Goal: Task Accomplishment & Management: Use online tool/utility

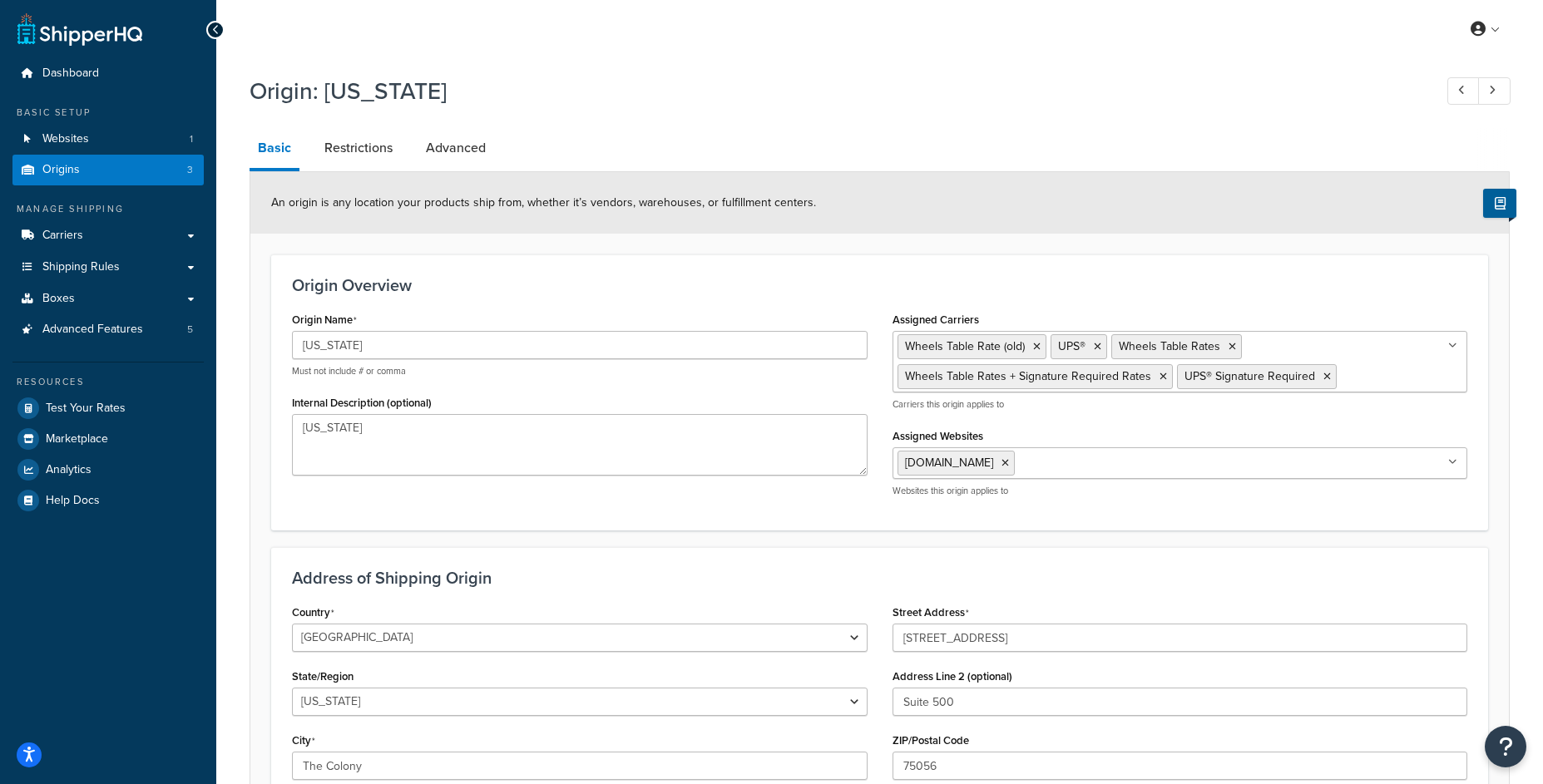
select select "43"
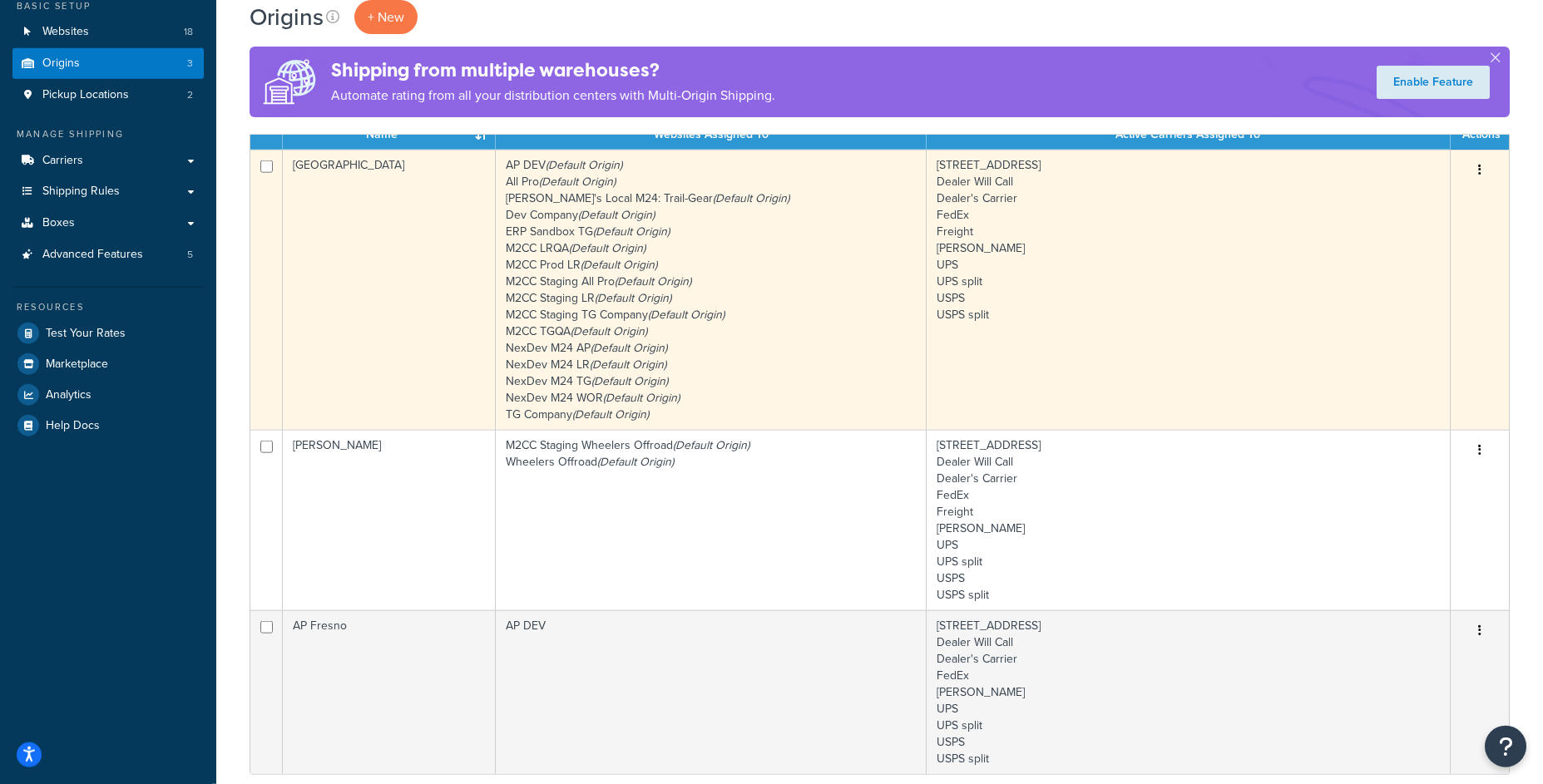
scroll to position [54, 0]
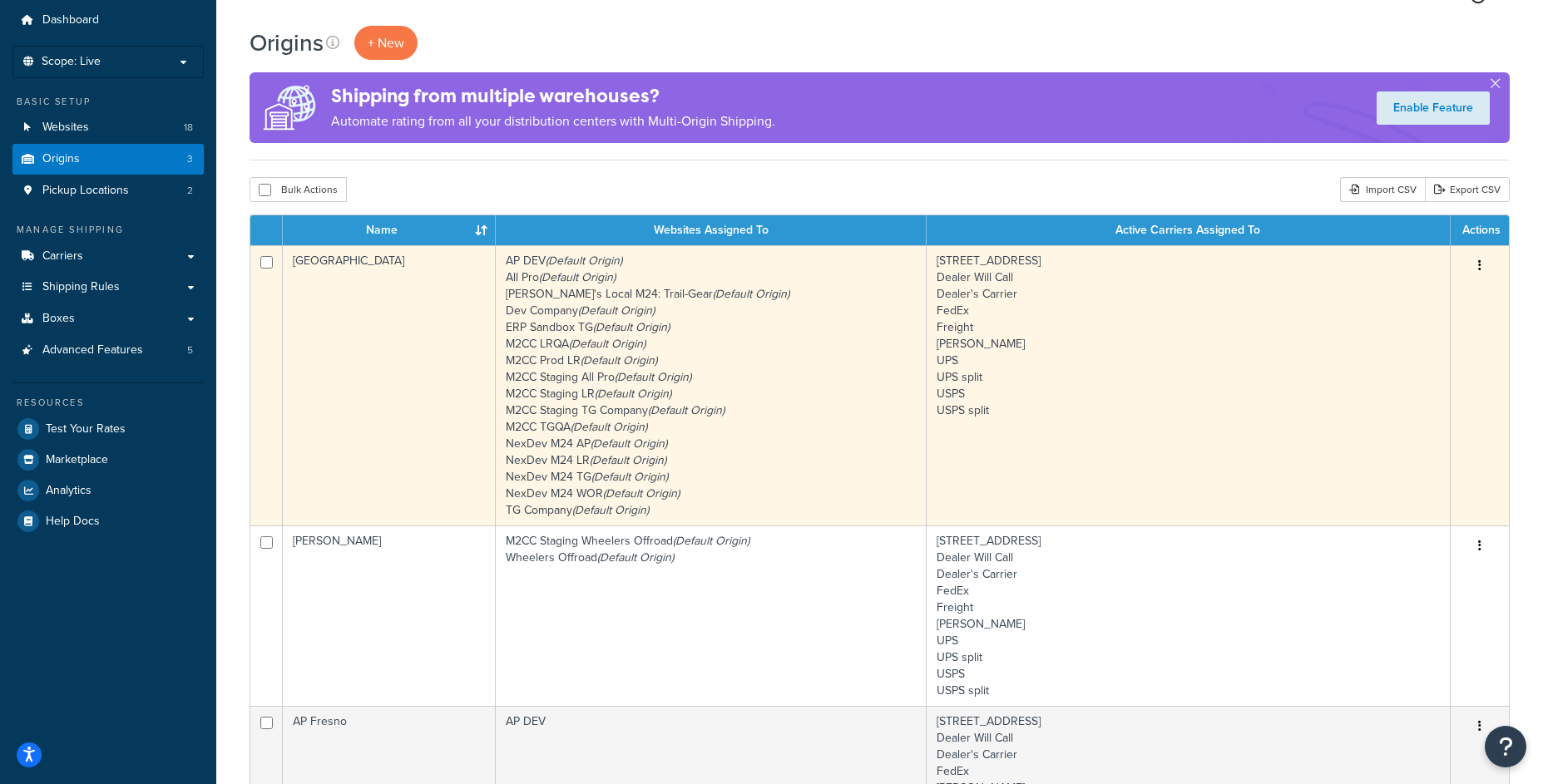
click at [1482, 266] on icon "button" at bounding box center [1480, 266] width 3 height 12
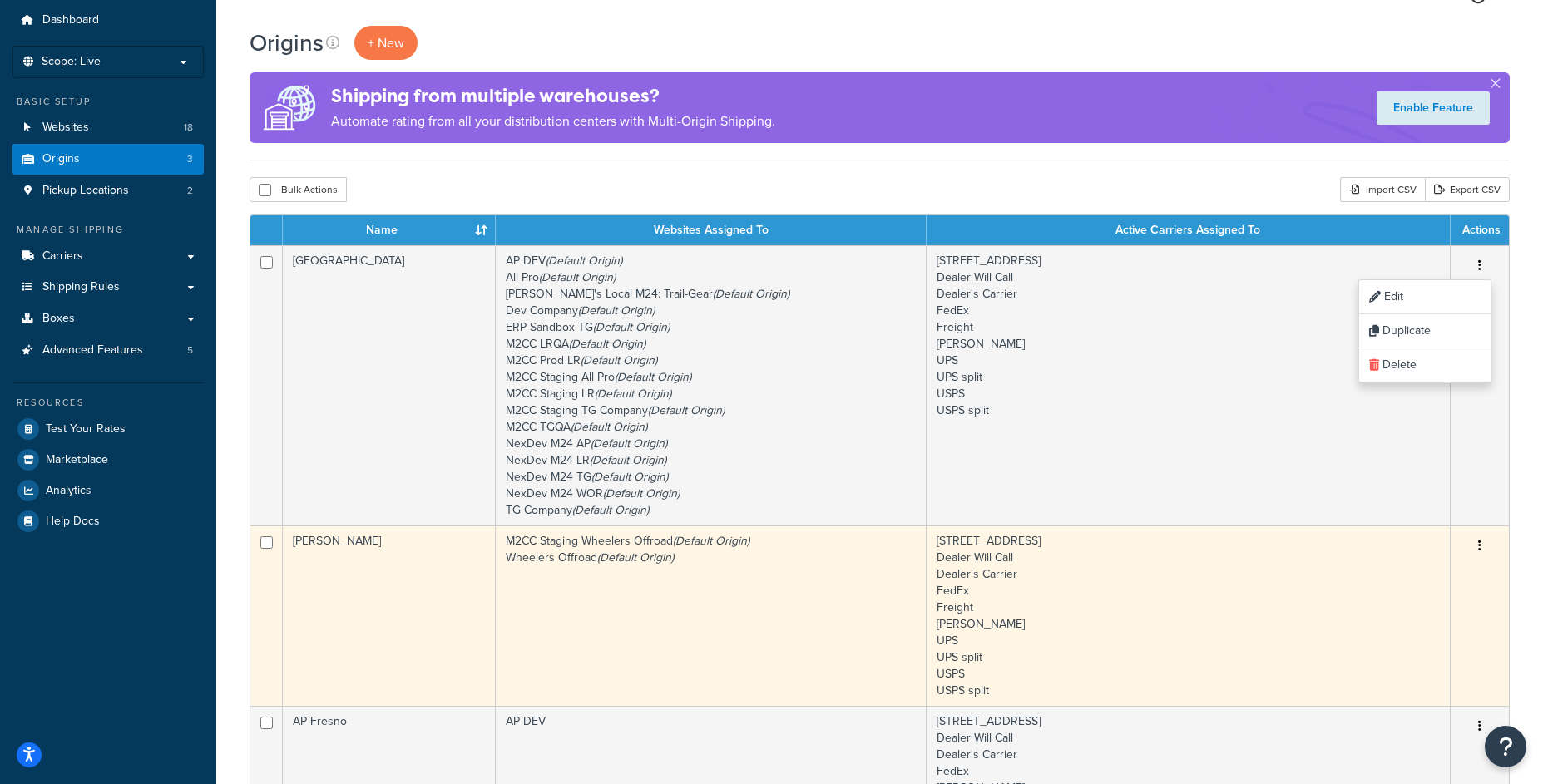
click at [1481, 547] on icon "button" at bounding box center [1480, 546] width 3 height 12
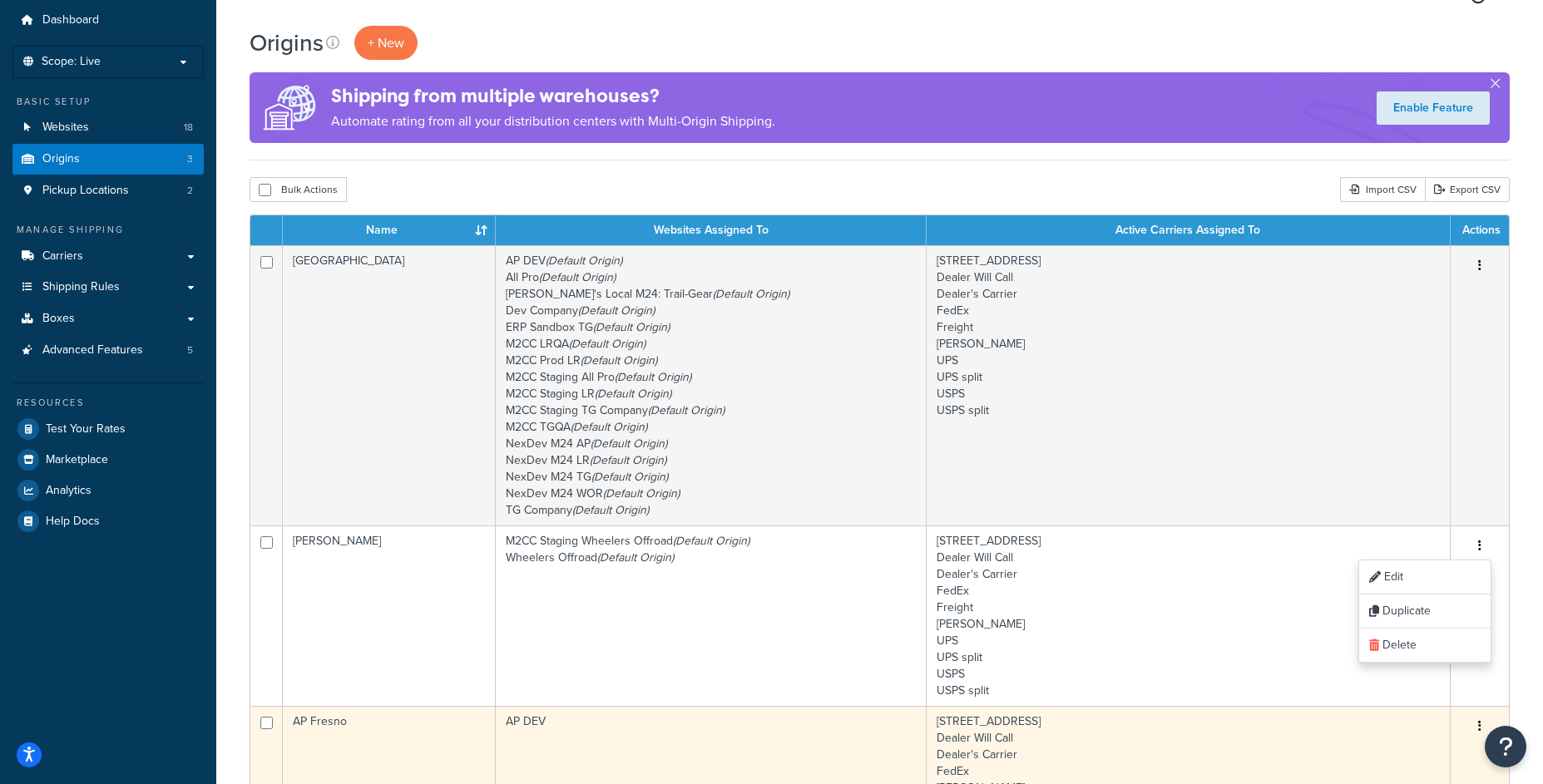
click at [1477, 727] on button "button" at bounding box center [1480, 727] width 23 height 27
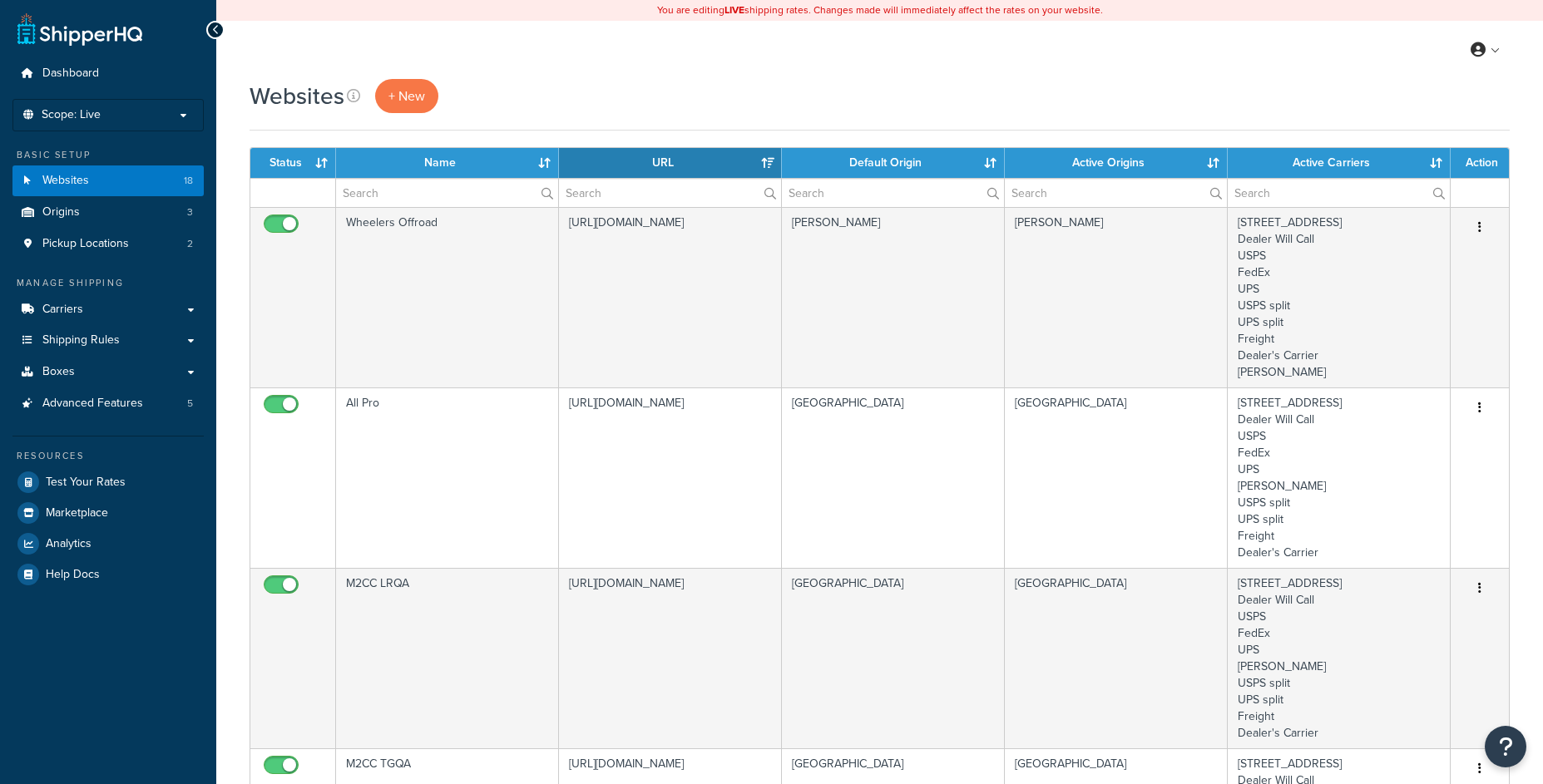
select select "15"
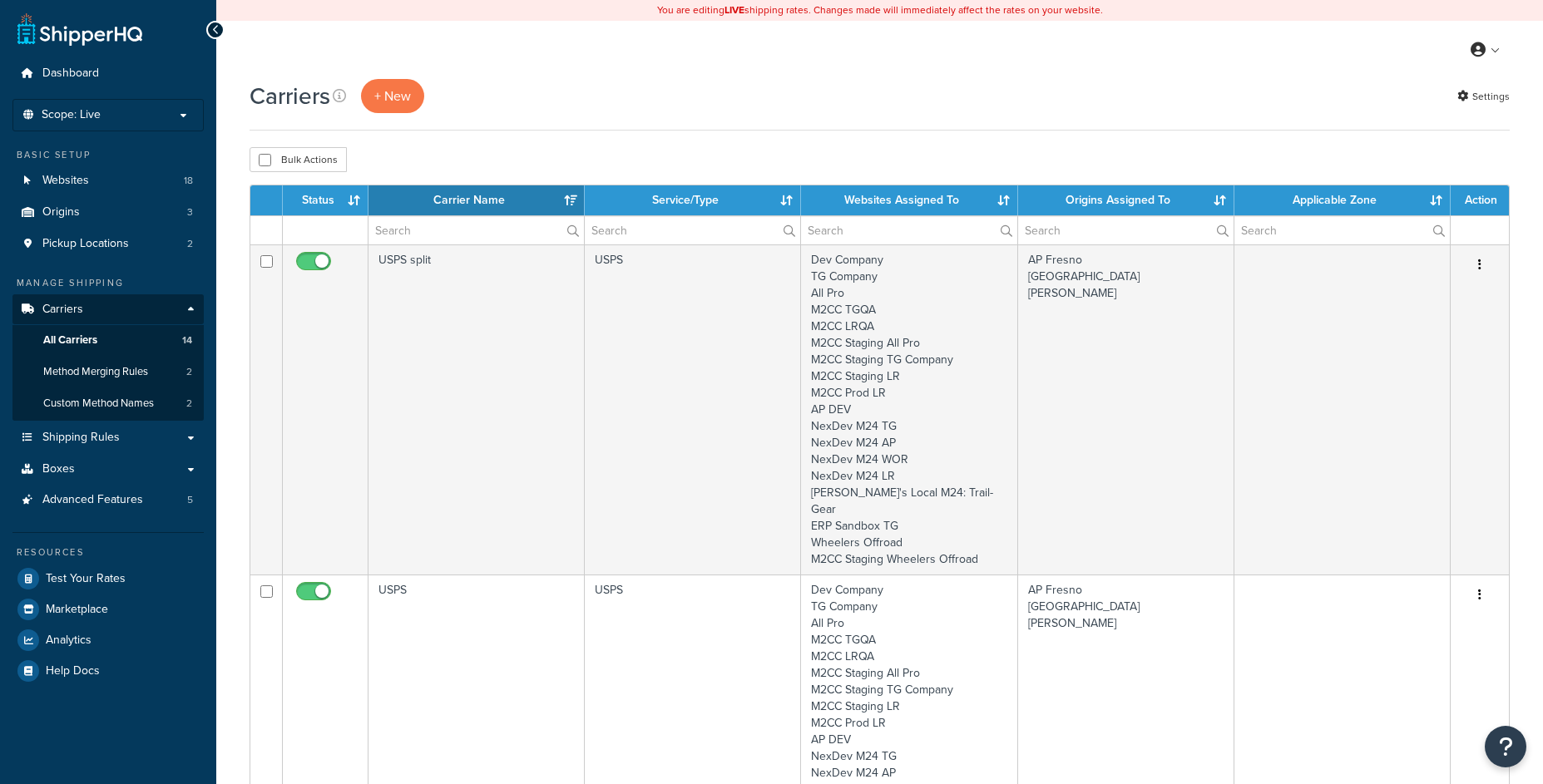
select select "15"
click at [442, 230] on input "text" at bounding box center [476, 230] width 215 height 29
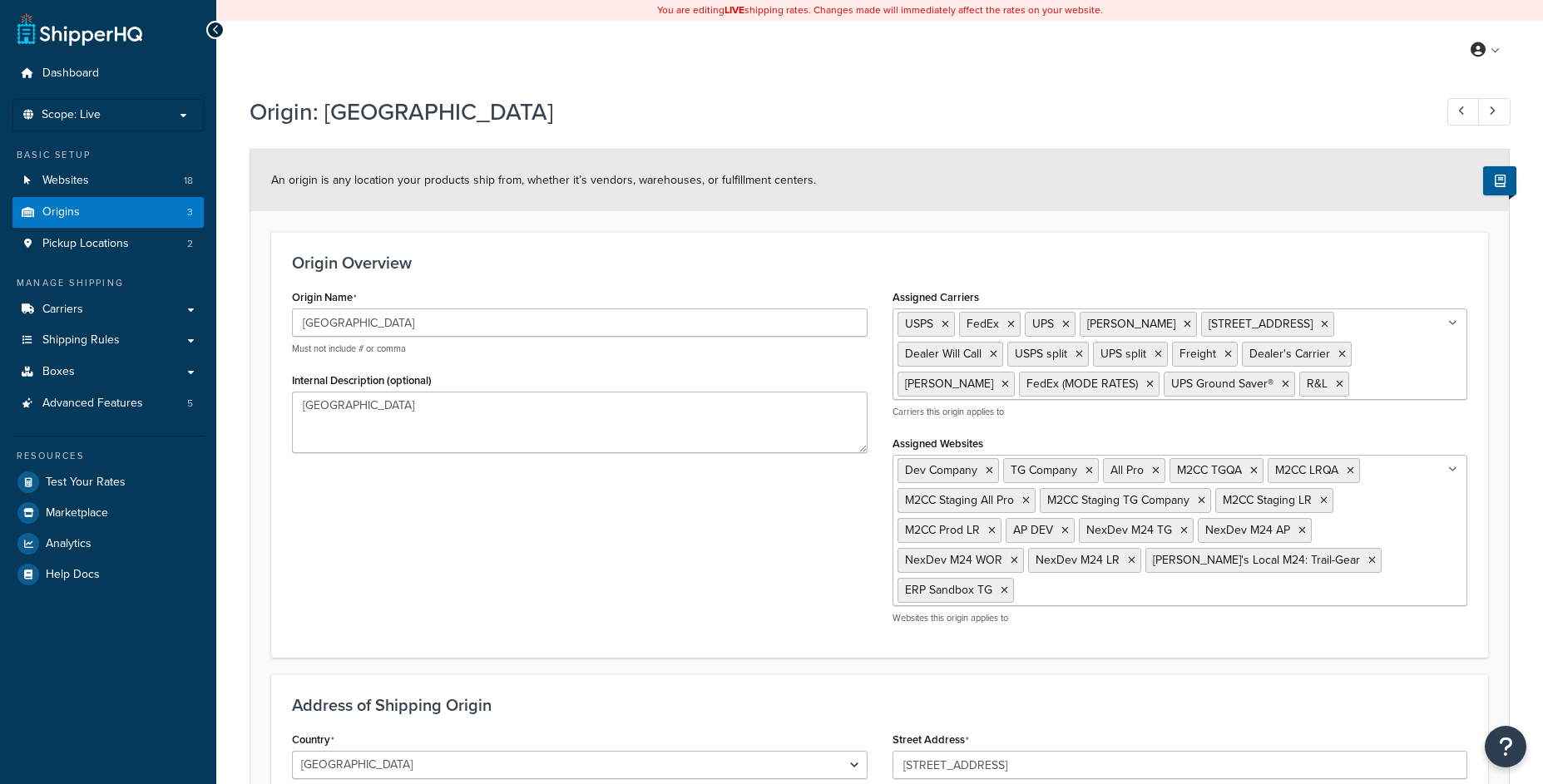
select select "5"
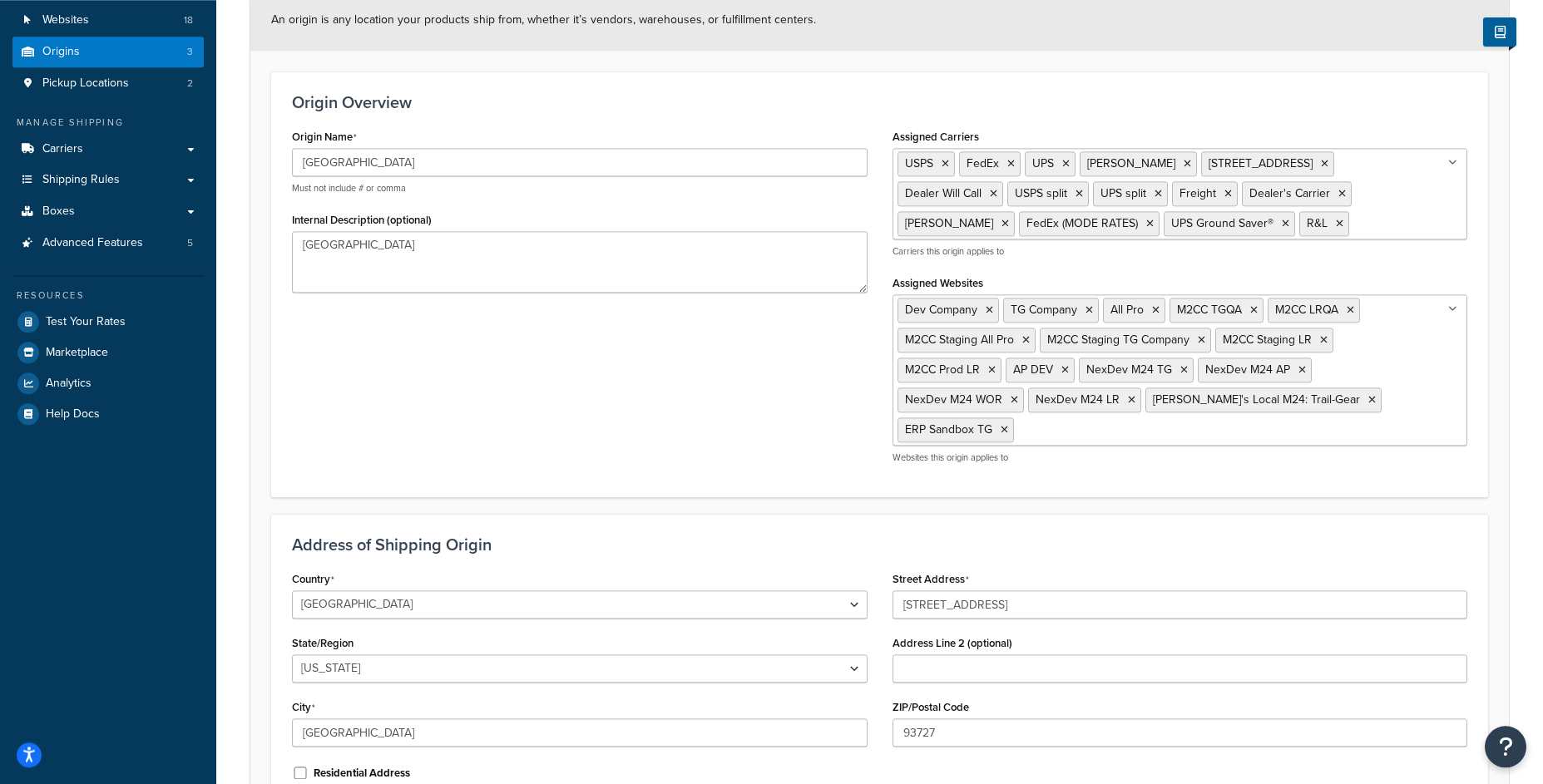
scroll to position [293, 0]
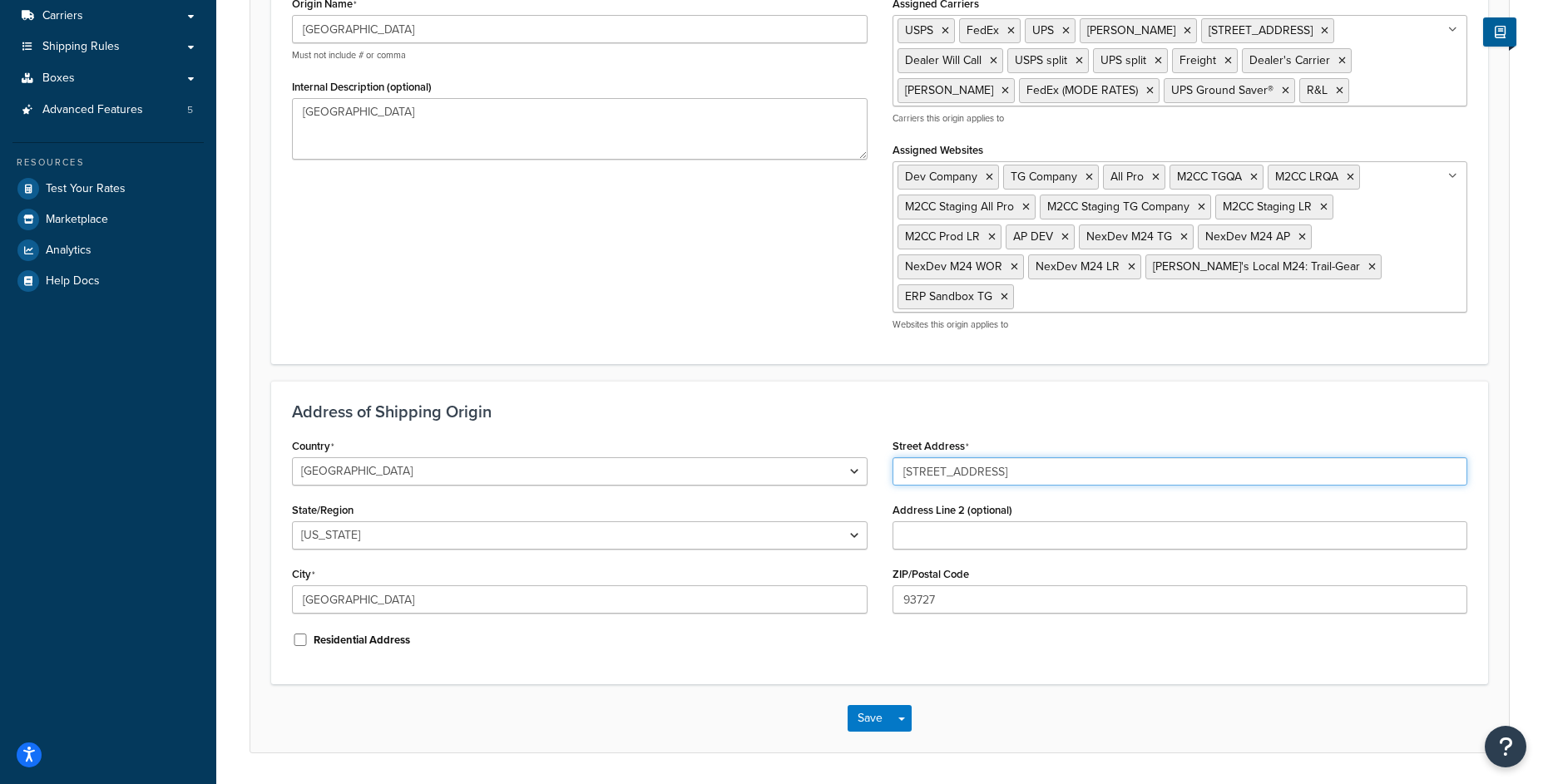
click at [1019, 478] on input "5356 East Pine Ave" at bounding box center [1180, 471] width 576 height 29
drag, startPoint x: 1021, startPoint y: 477, endPoint x: 890, endPoint y: 477, distance: 131.0
click at [892, 477] on input "5356 East Pine Ave" at bounding box center [1180, 471] width 576 height 29
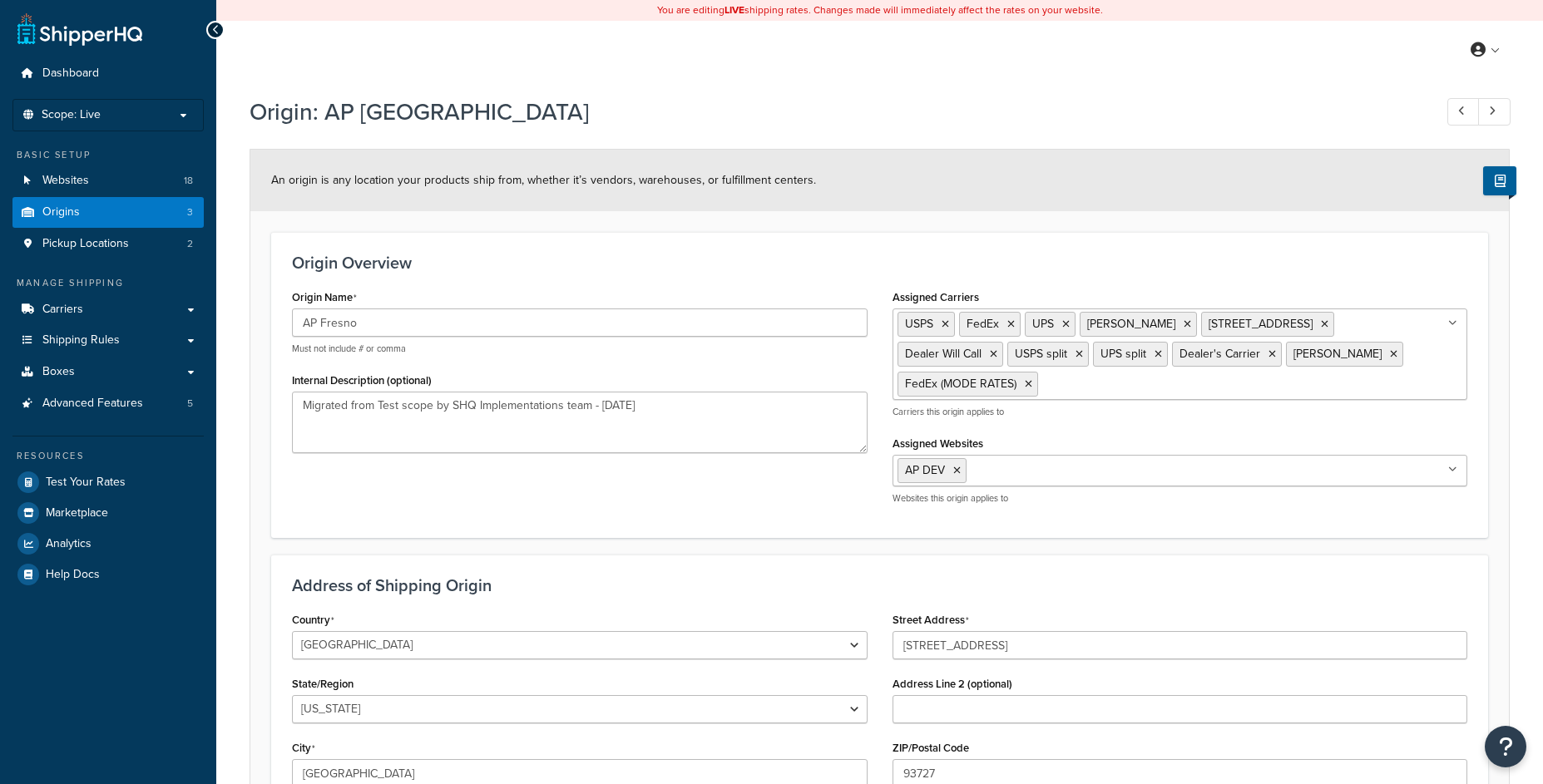
select select "5"
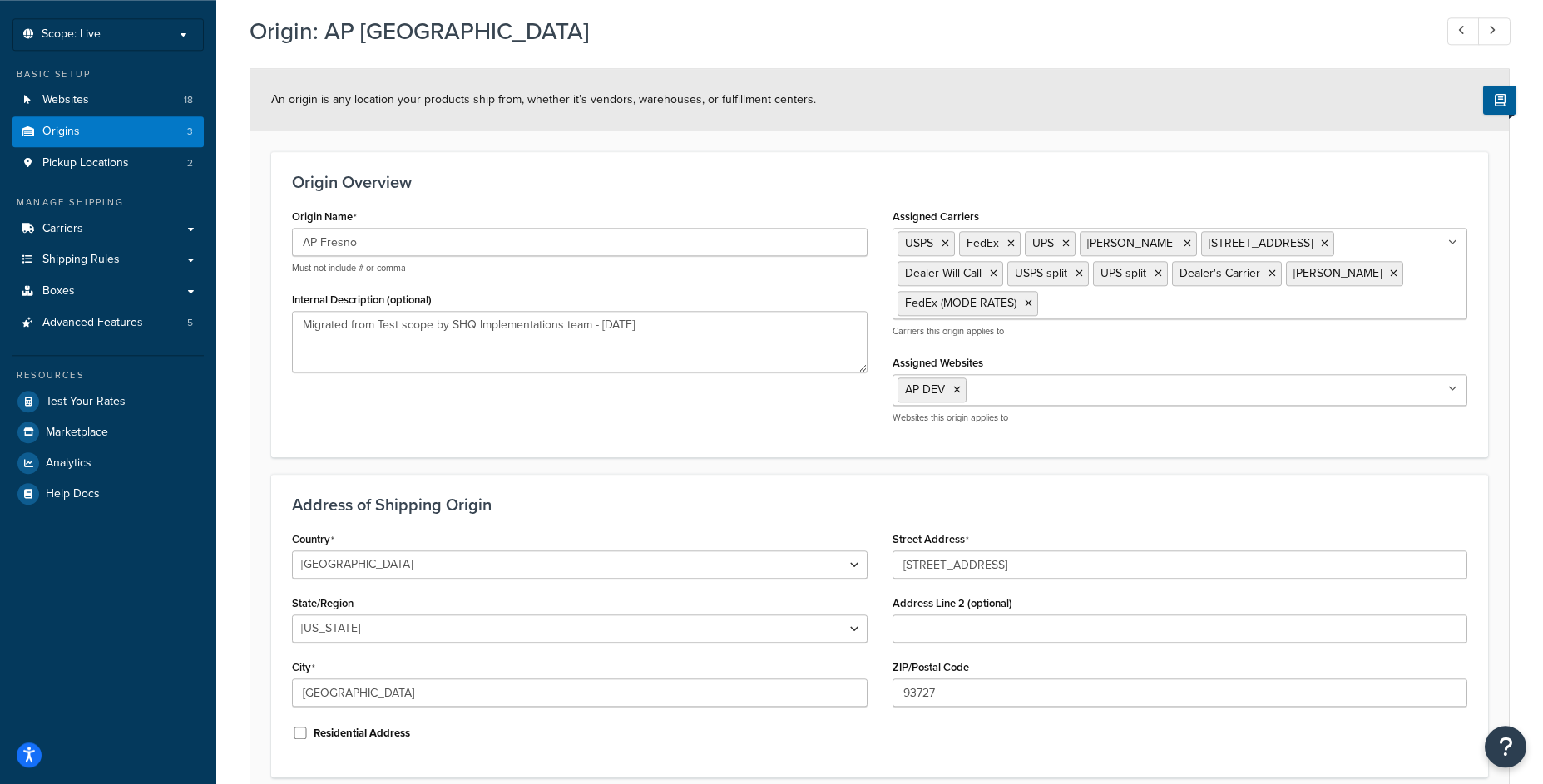
scroll to position [173, 0]
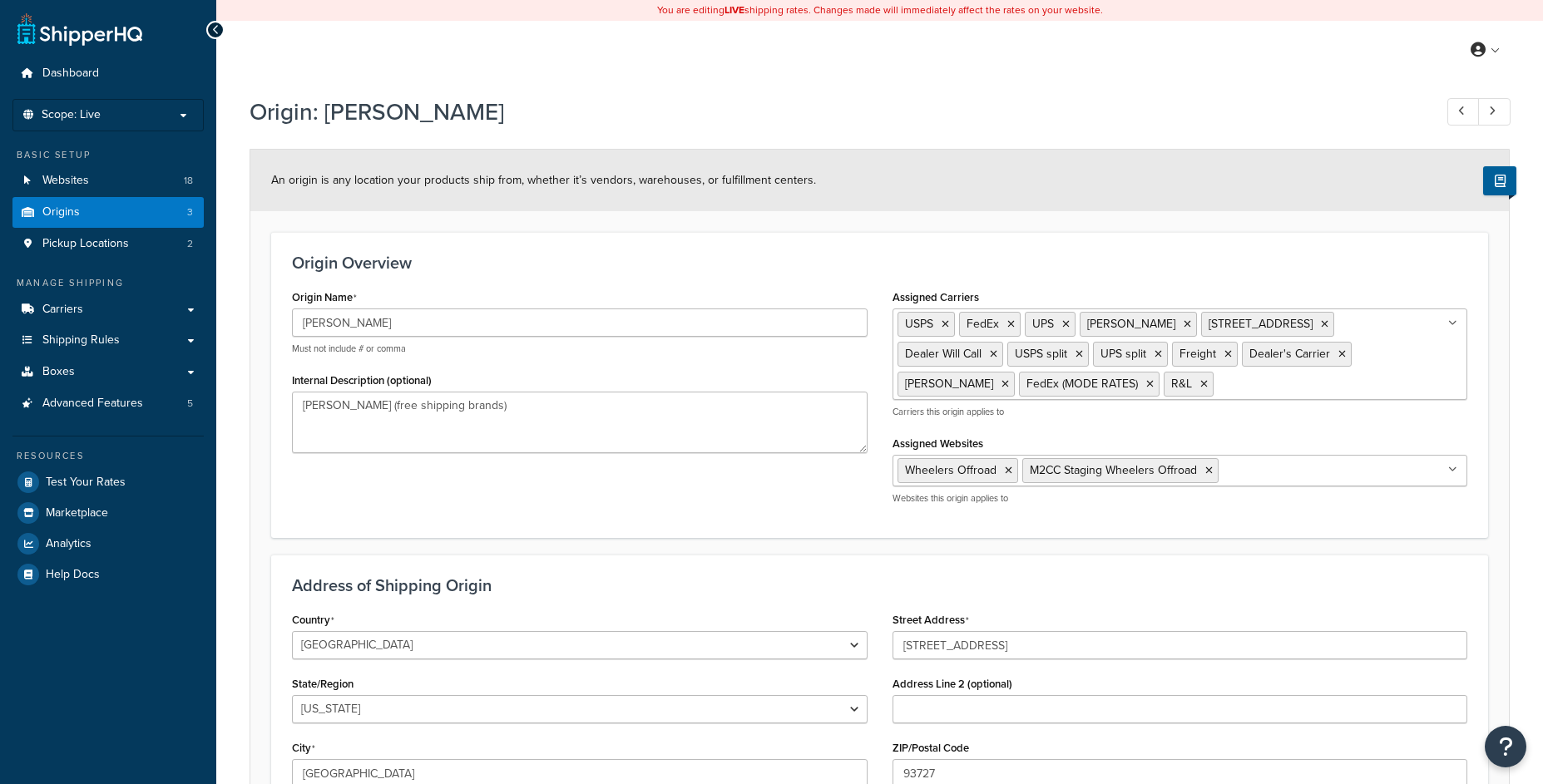
select select "5"
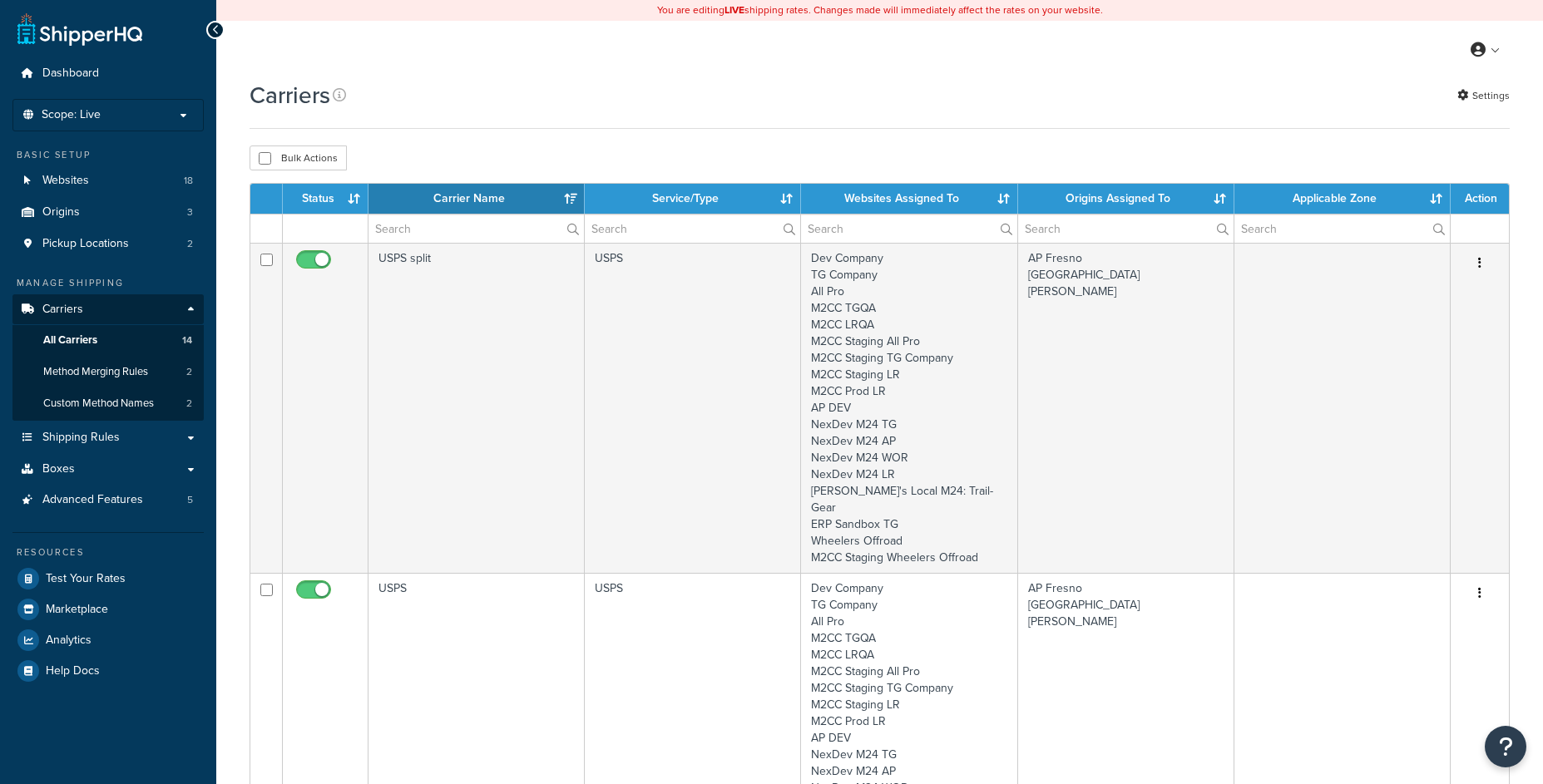
select select "15"
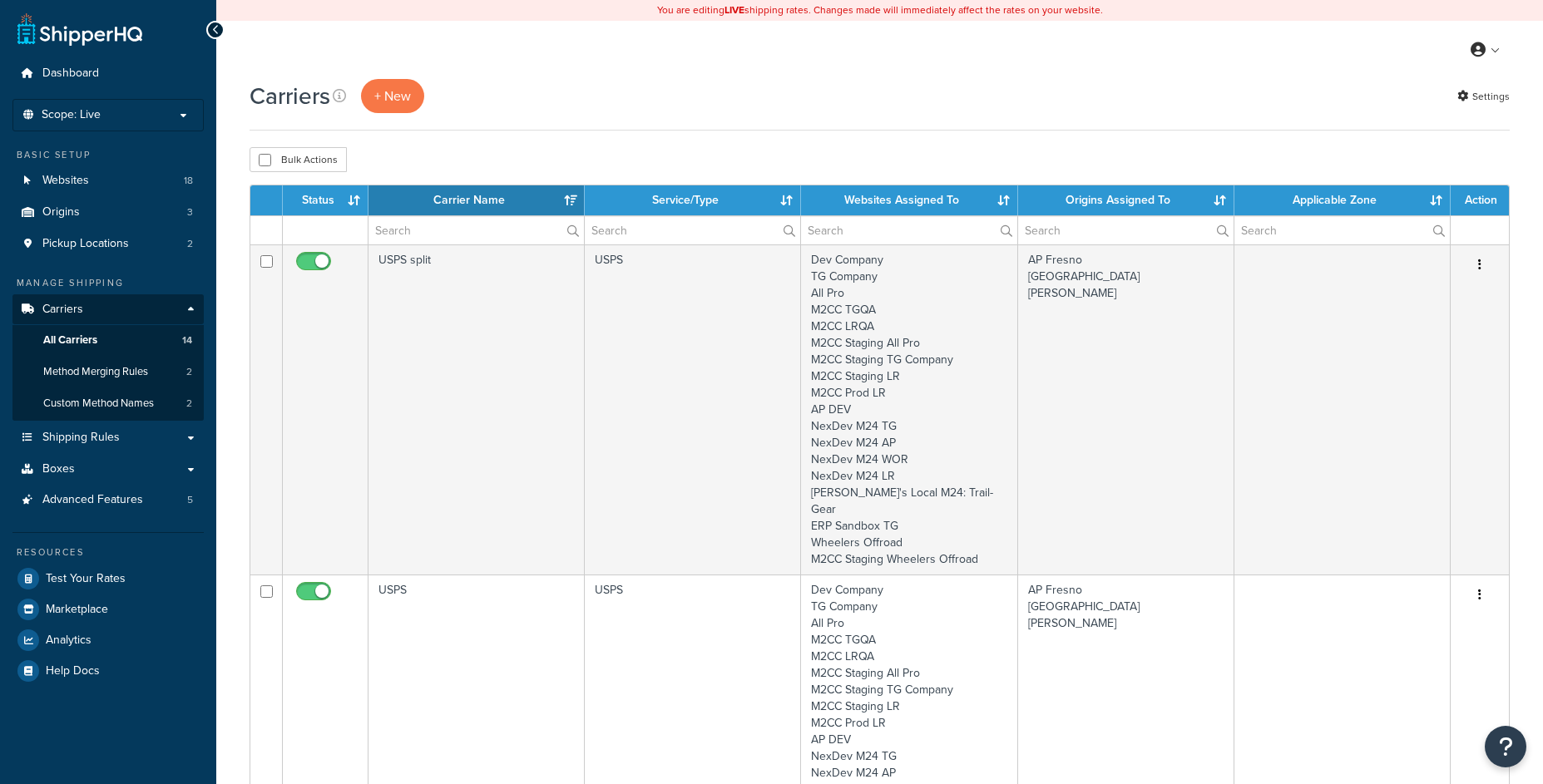
select select "15"
click at [437, 234] on input "text" at bounding box center [476, 230] width 215 height 29
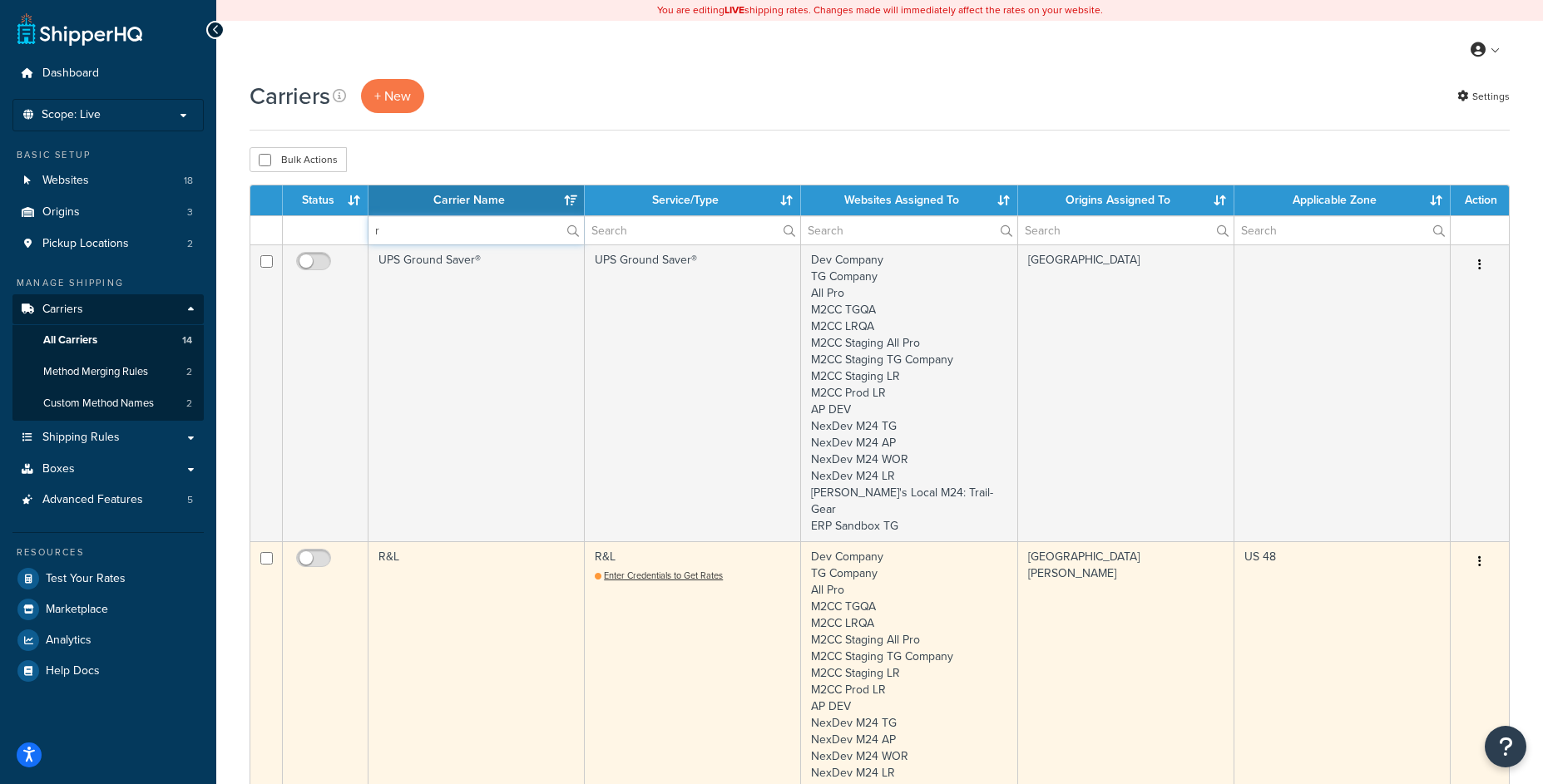
type input "r"
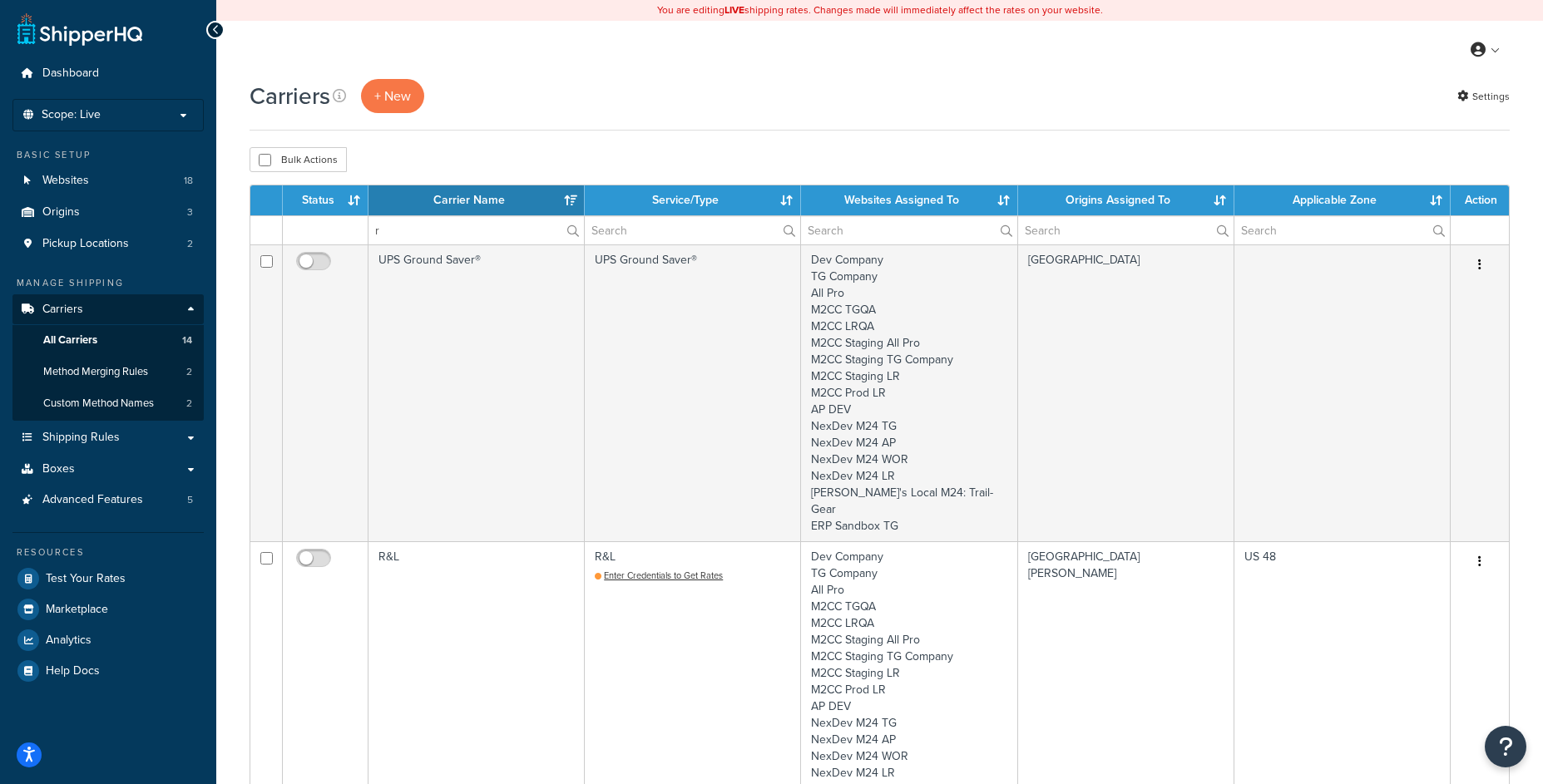
click at [523, 578] on td "R&L" at bounding box center [477, 706] width 216 height 330
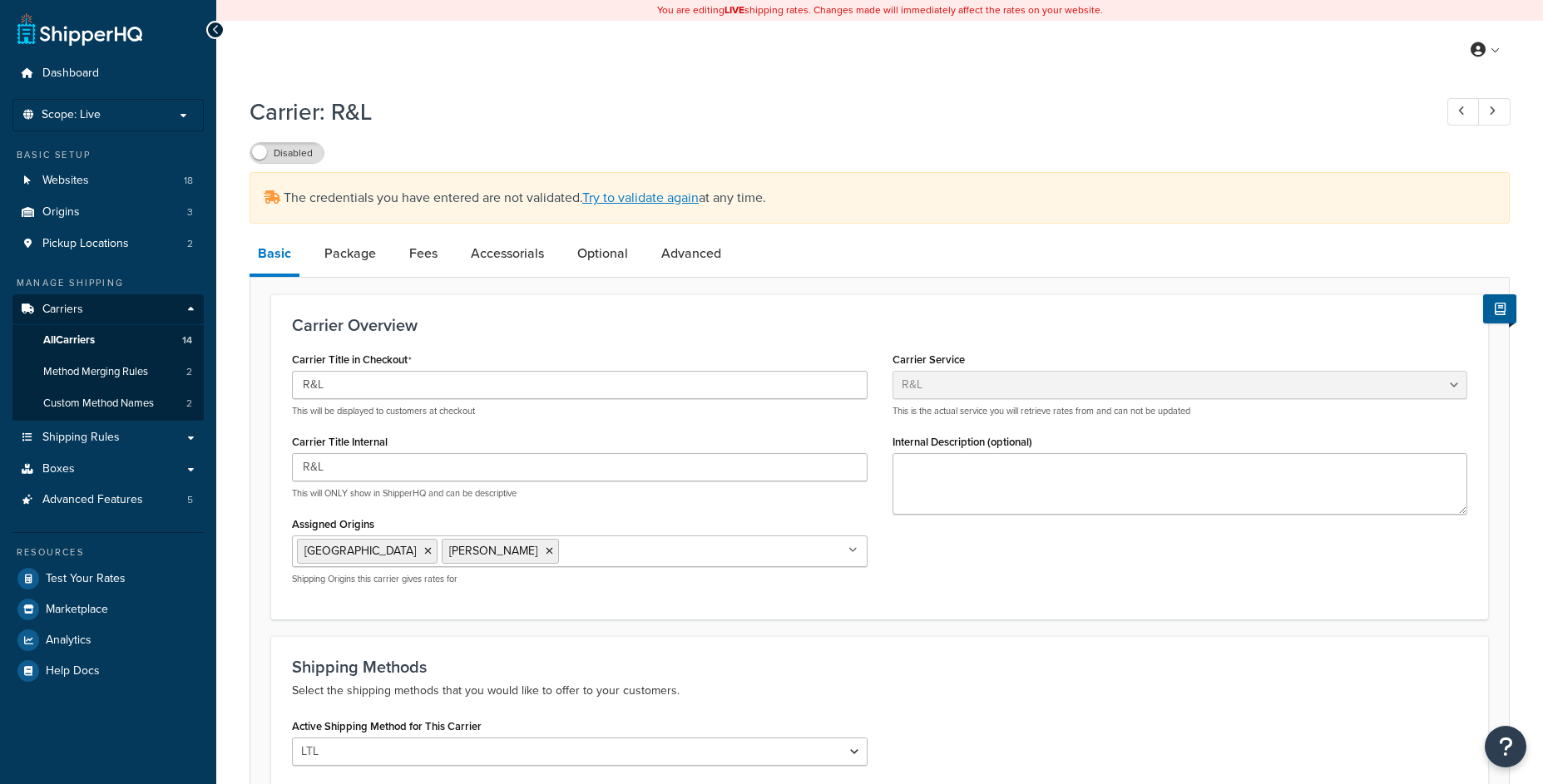
select select "rlFreight"
click at [307, 159] on label "Disabled" at bounding box center [288, 153] width 73 height 20
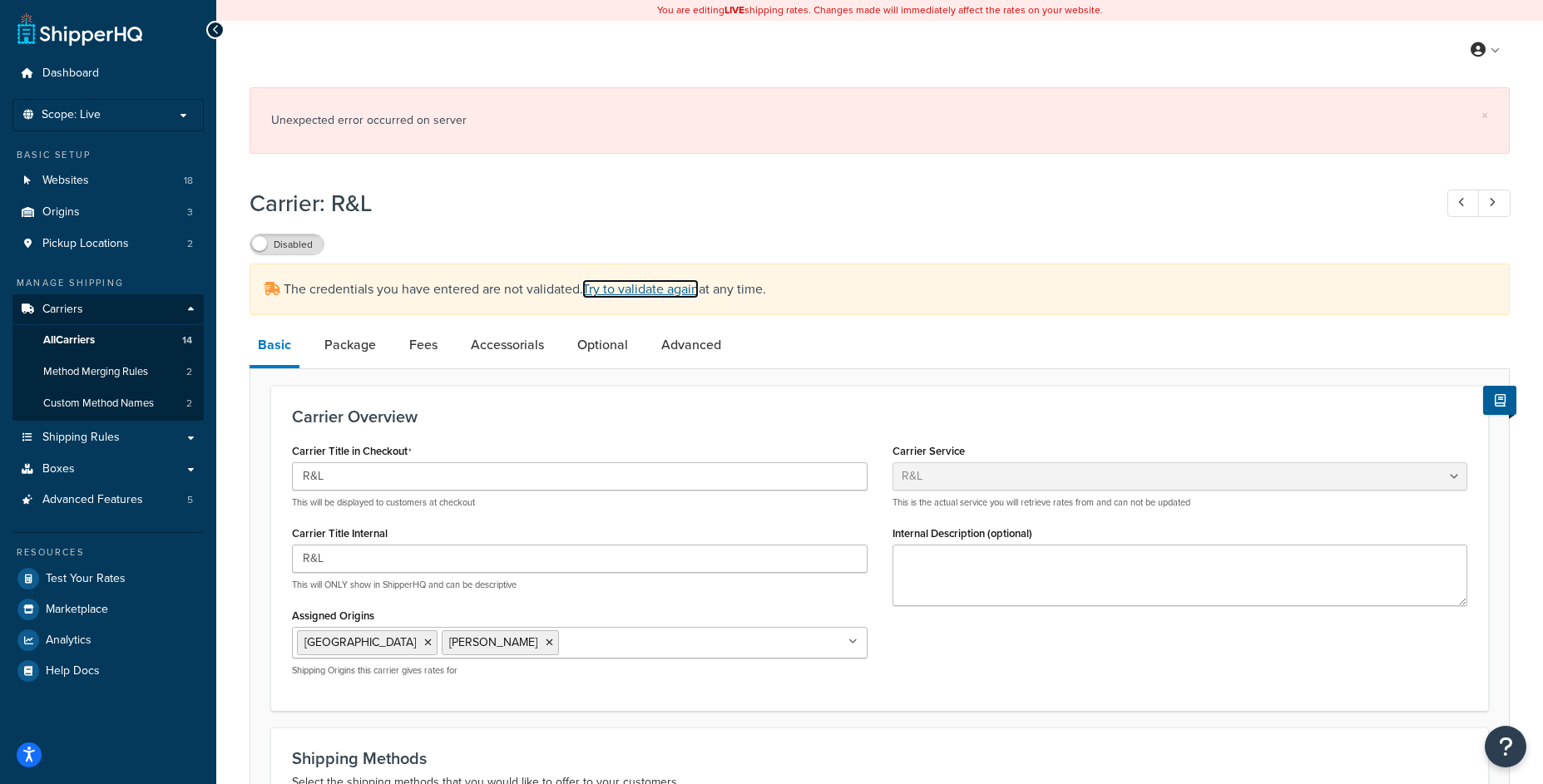
click at [646, 297] on link "Try to validate again" at bounding box center [640, 288] width 116 height 19
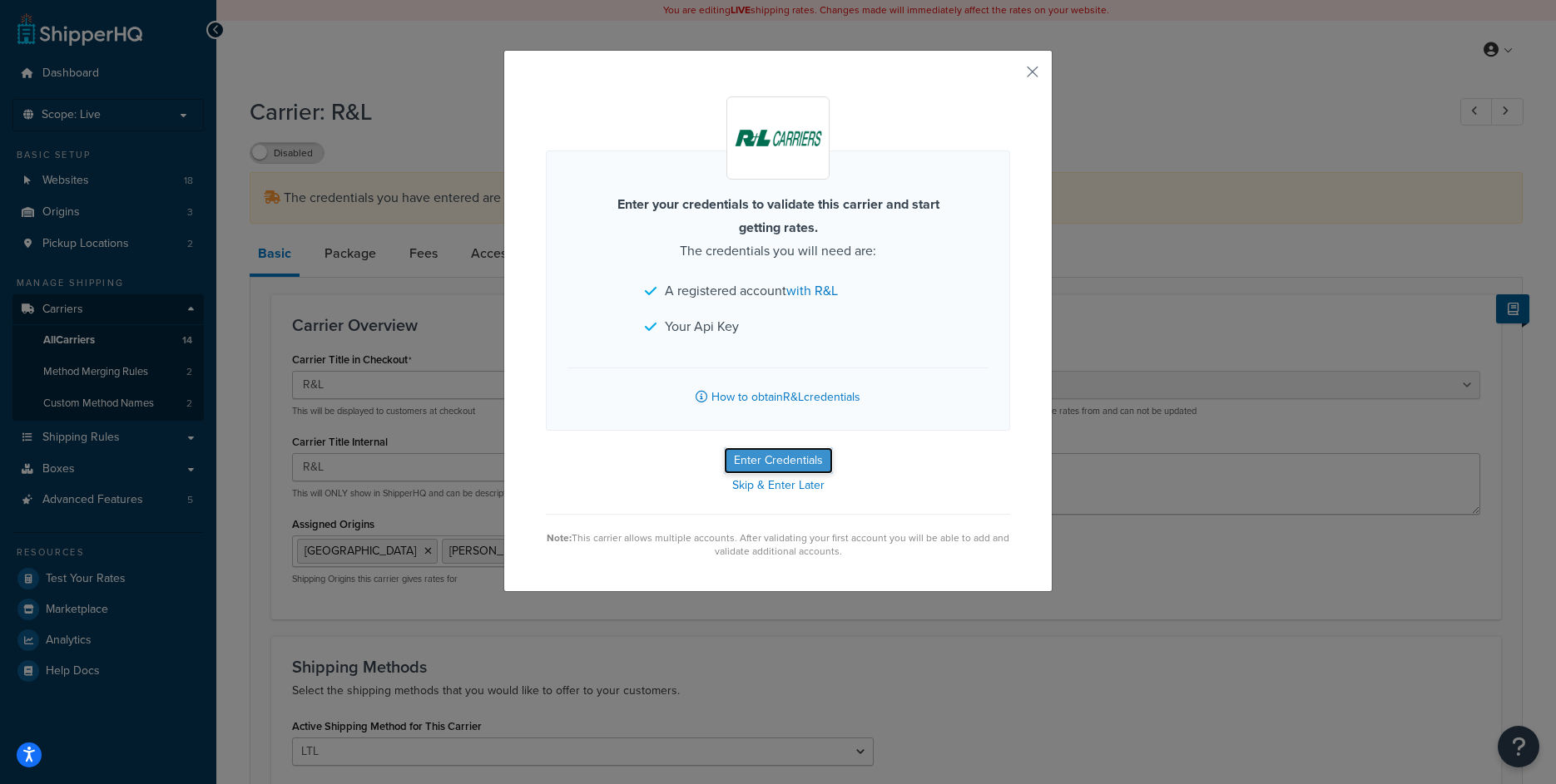
click at [789, 458] on button "Enter Credentials" at bounding box center [778, 460] width 109 height 27
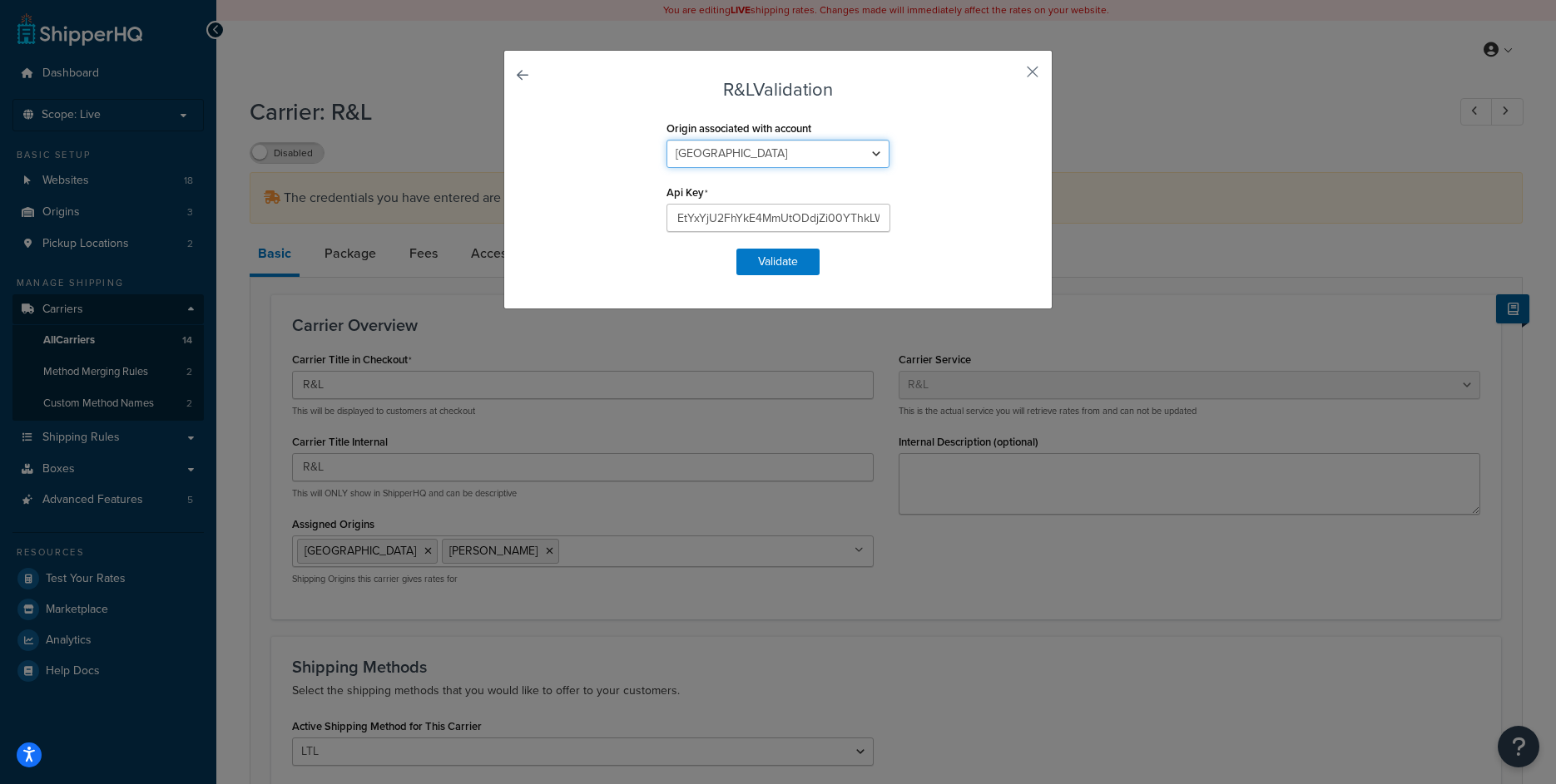
click option "[GEOGRAPHIC_DATA]" at bounding box center [0, 0] width 0 height 0
click at [774, 220] on input "EtYxYjU2FhYkE4MmUtODdjZi00YThkLWJkNmOWM3U2NGMTFWC" at bounding box center [778, 218] width 224 height 29
click at [766, 266] on button "Validate" at bounding box center [778, 262] width 83 height 27
